Goal: Task Accomplishment & Management: Manage account settings

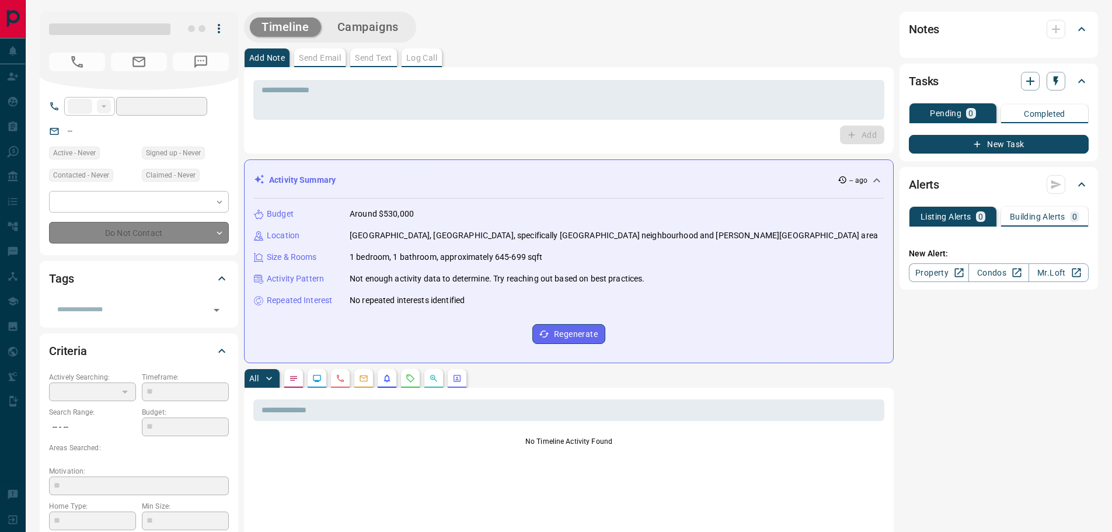
type input "**"
type input "**********"
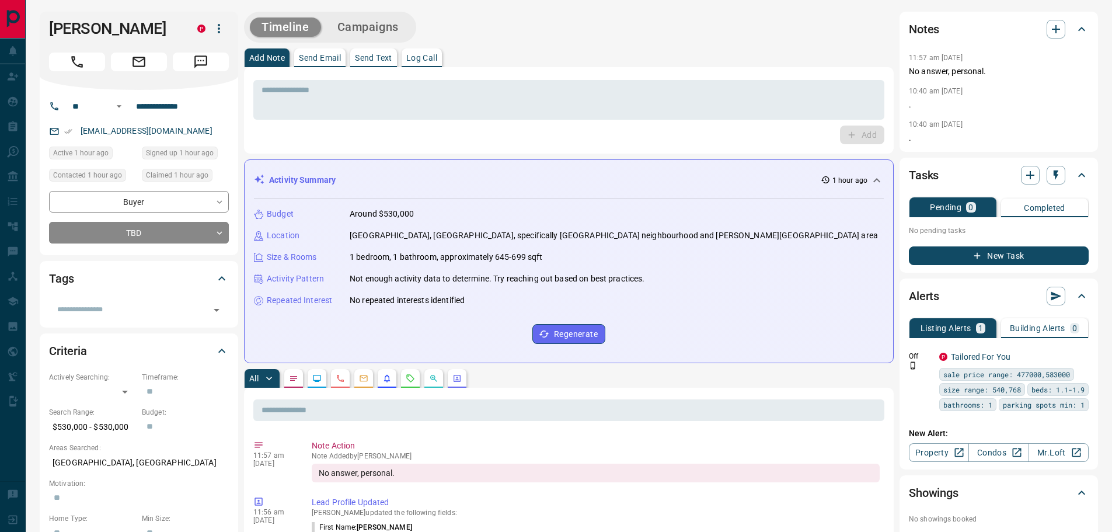
click at [371, 26] on button "Campaigns" at bounding box center [368, 27] width 85 height 19
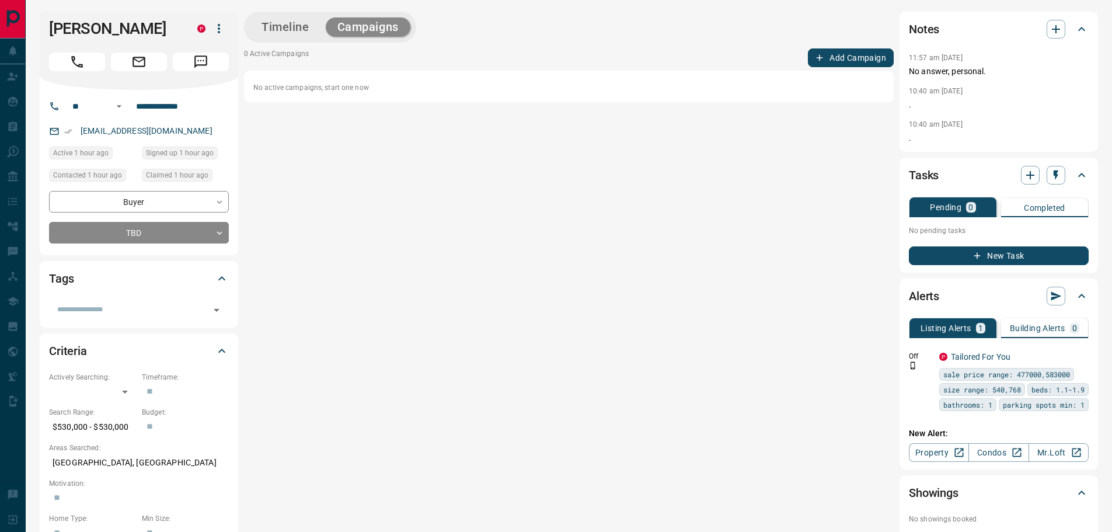
click at [867, 56] on button "Add Campaign" at bounding box center [851, 57] width 86 height 19
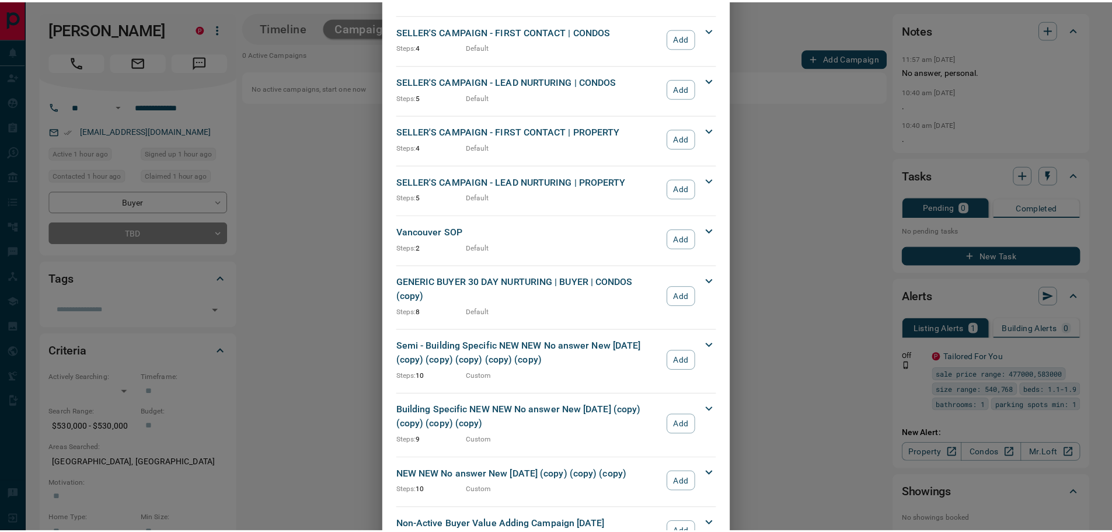
scroll to position [1167, 0]
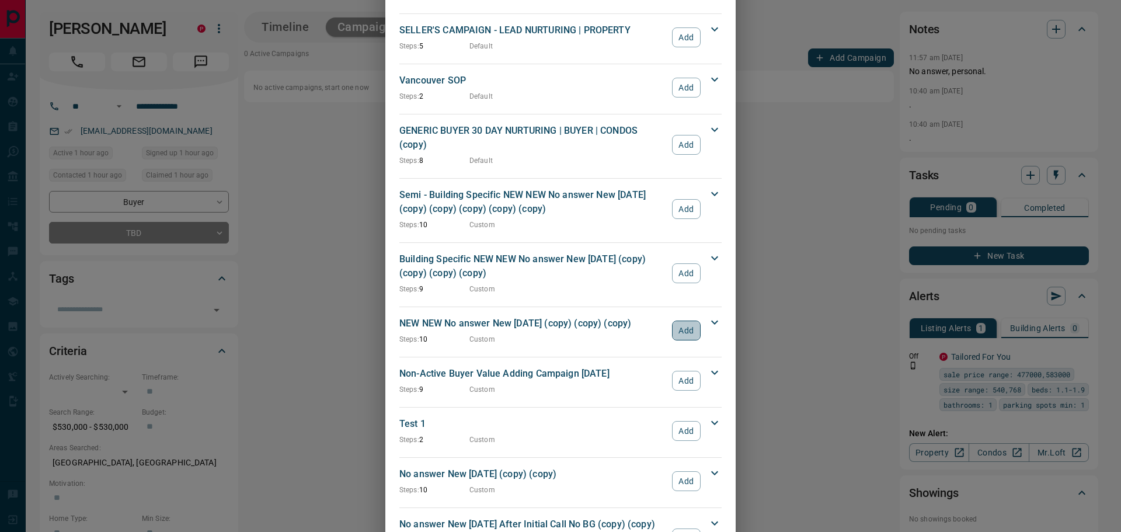
click at [674, 320] on button "Add" at bounding box center [686, 330] width 29 height 20
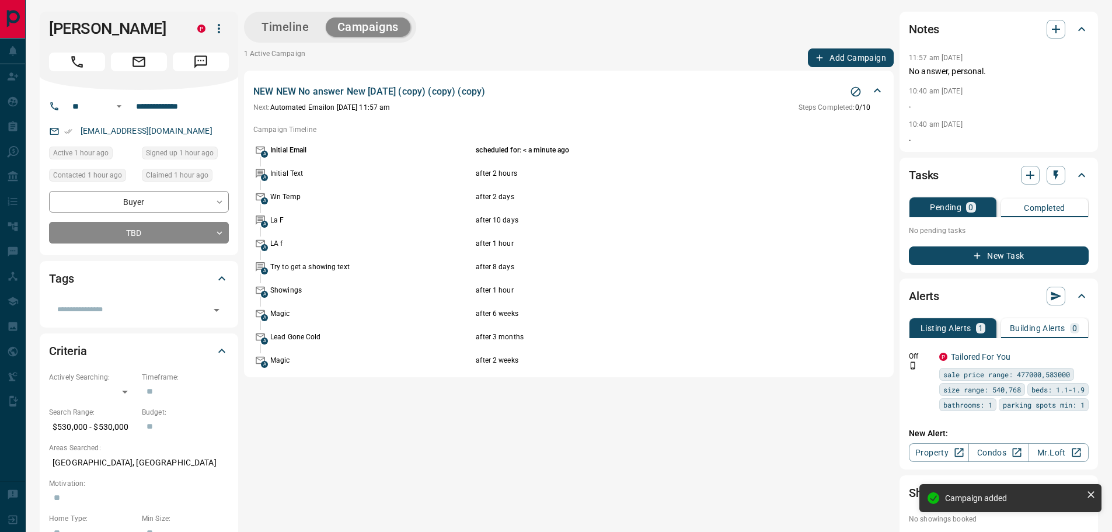
click at [278, 33] on button "Timeline" at bounding box center [285, 27] width 71 height 19
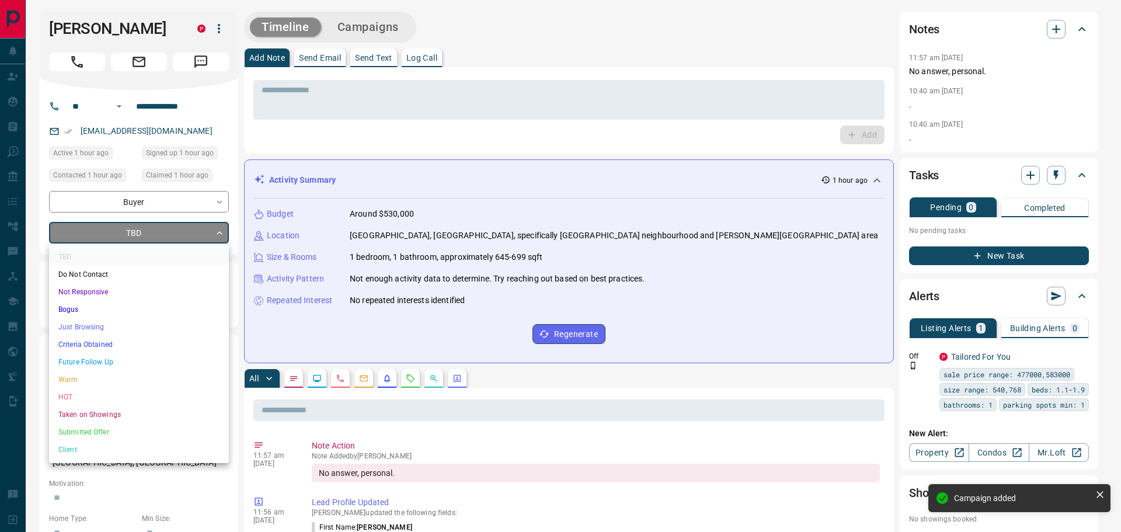
click at [104, 287] on li "Not Responsive" at bounding box center [139, 292] width 180 height 18
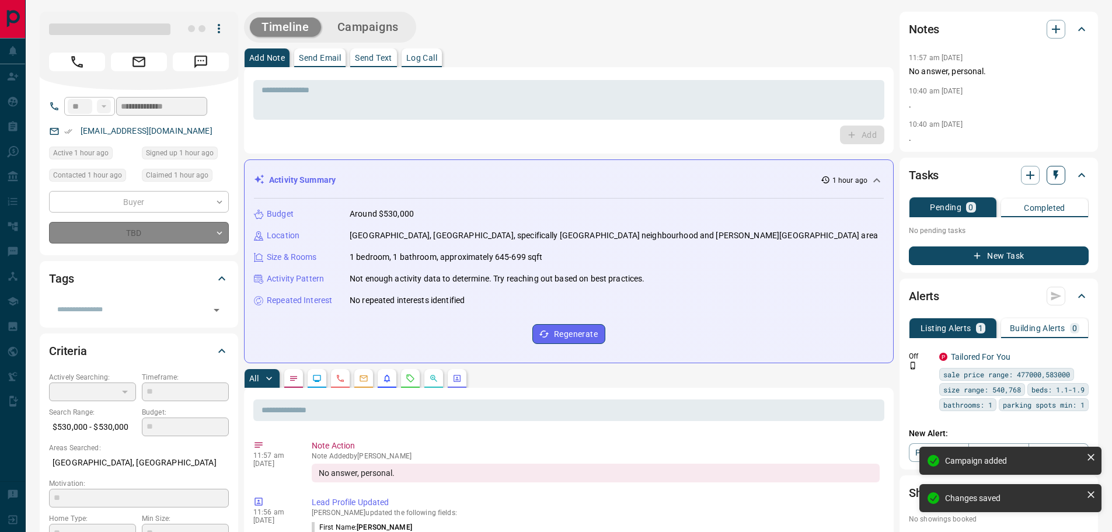
click at [1060, 171] on icon "button" at bounding box center [1056, 175] width 12 height 12
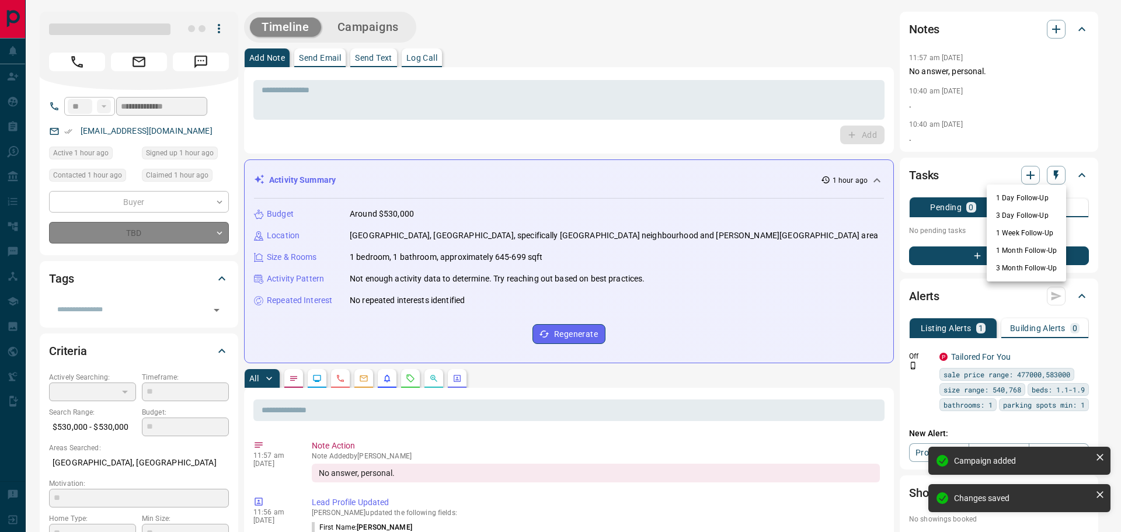
click at [1034, 191] on li "1 Day Follow-Up" at bounding box center [1025, 198] width 79 height 18
type input "*"
